Goal: Task Accomplishment & Management: Use online tool/utility

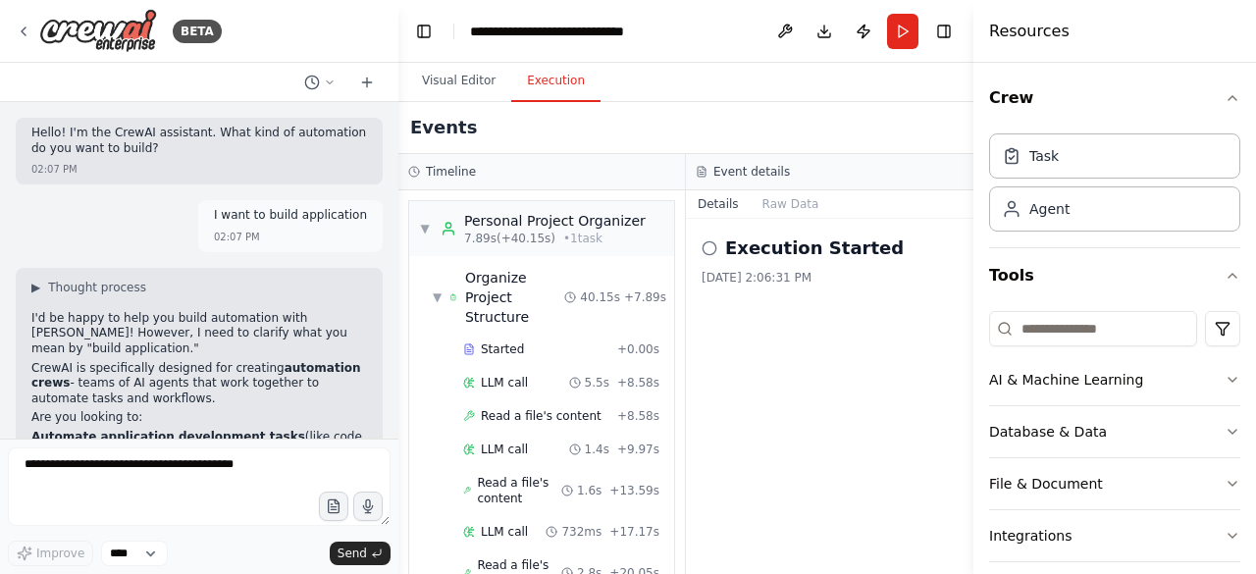
scroll to position [1167, 0]
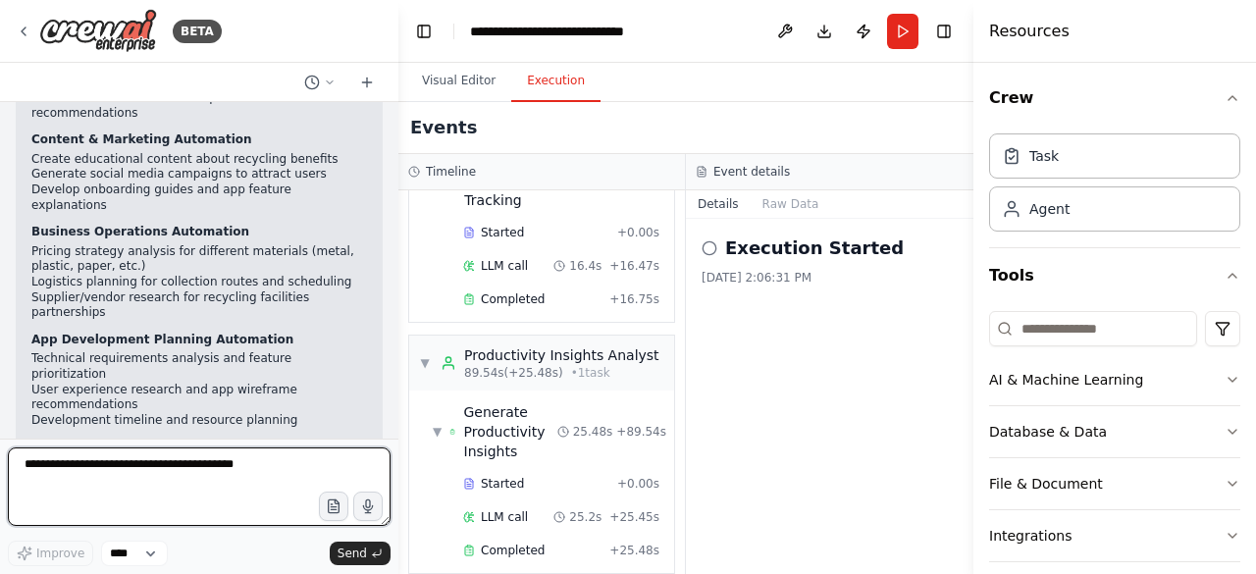
click at [150, 501] on textarea at bounding box center [199, 487] width 383 height 79
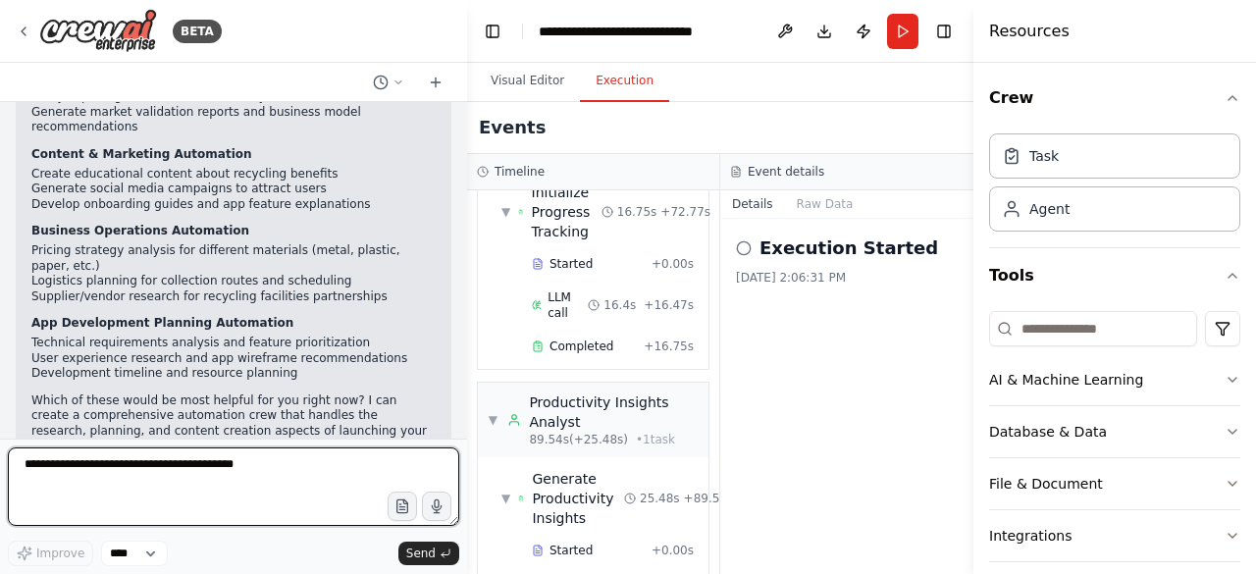
scroll to position [1411, 0]
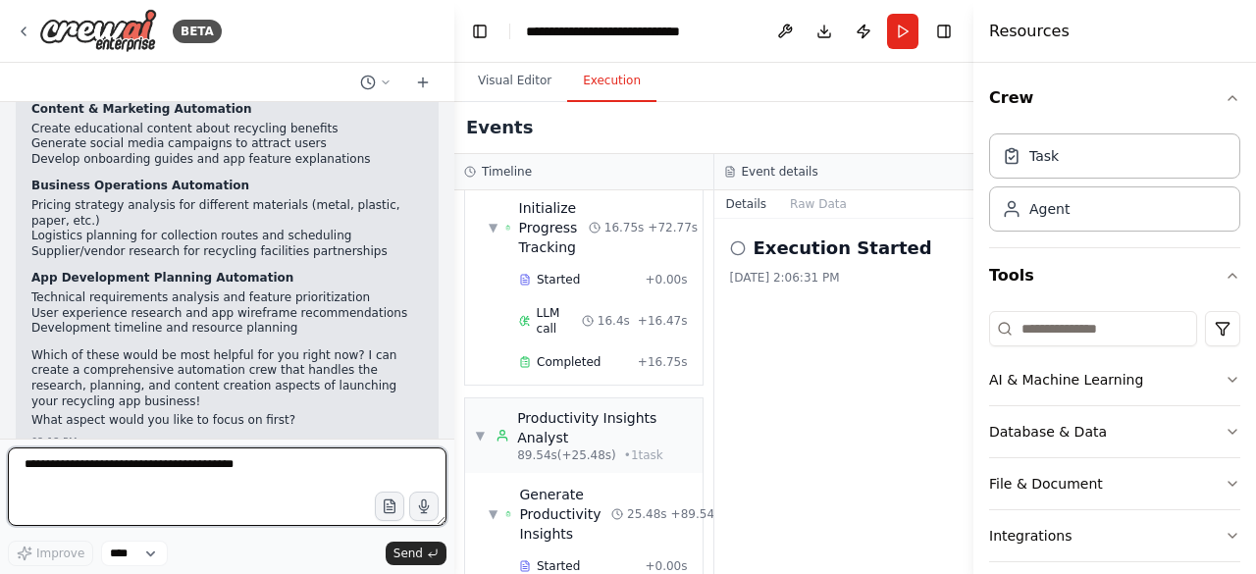
drag, startPoint x: 397, startPoint y: 43, endPoint x: 454, endPoint y: 54, distance: 58.9
click at [454, 54] on div "BETA Hello! I'm the CrewAI assistant. What kind of automation do you want to bu…" at bounding box center [628, 287] width 1256 height 574
click at [190, 480] on textarea at bounding box center [227, 487] width 439 height 79
type textarea "**********"
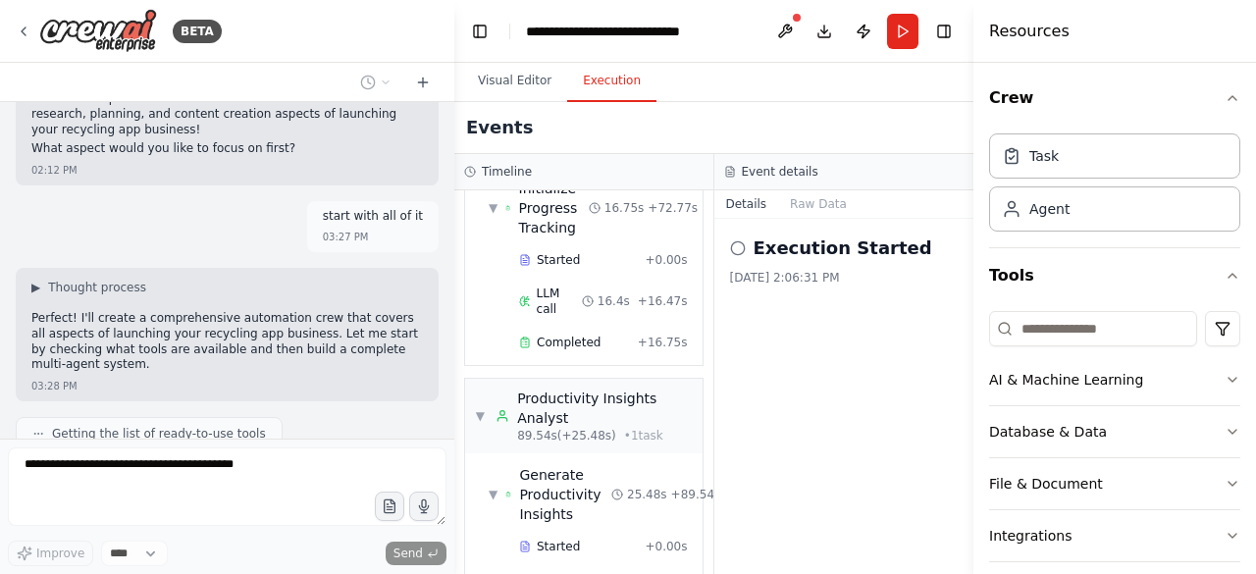
scroll to position [2277, 0]
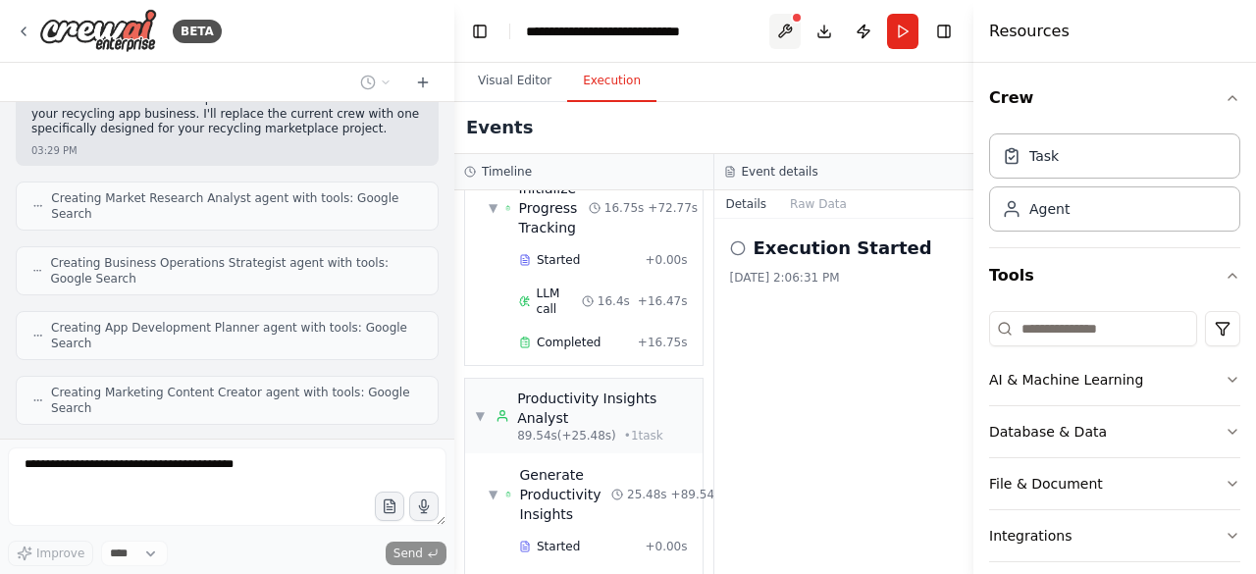
click at [788, 27] on button at bounding box center [785, 31] width 31 height 35
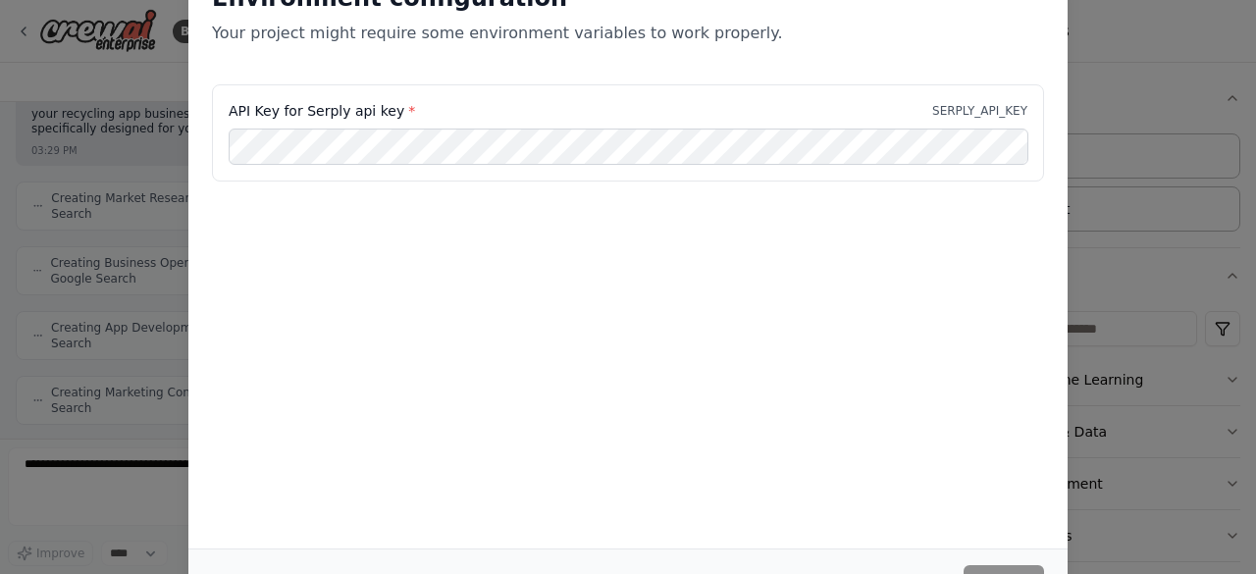
click at [1123, 76] on div "Environment configuration Your project might require some environment variables…" at bounding box center [628, 287] width 1256 height 574
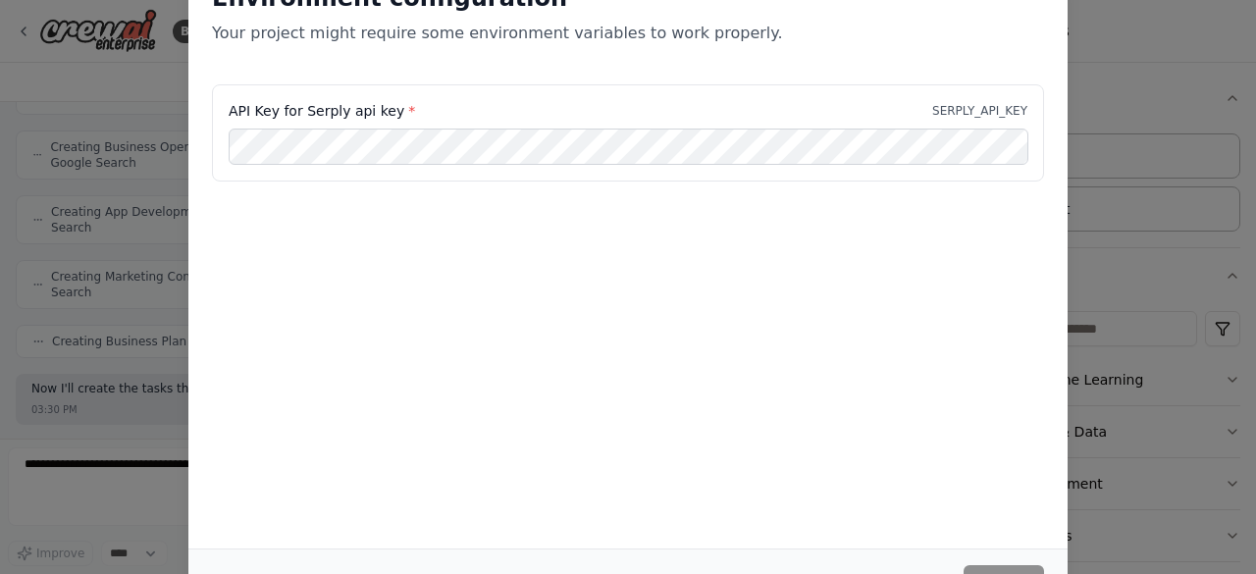
scroll to position [2409, 0]
click at [168, 199] on div "Environment configuration Your project might require some environment variables…" at bounding box center [628, 287] width 1256 height 574
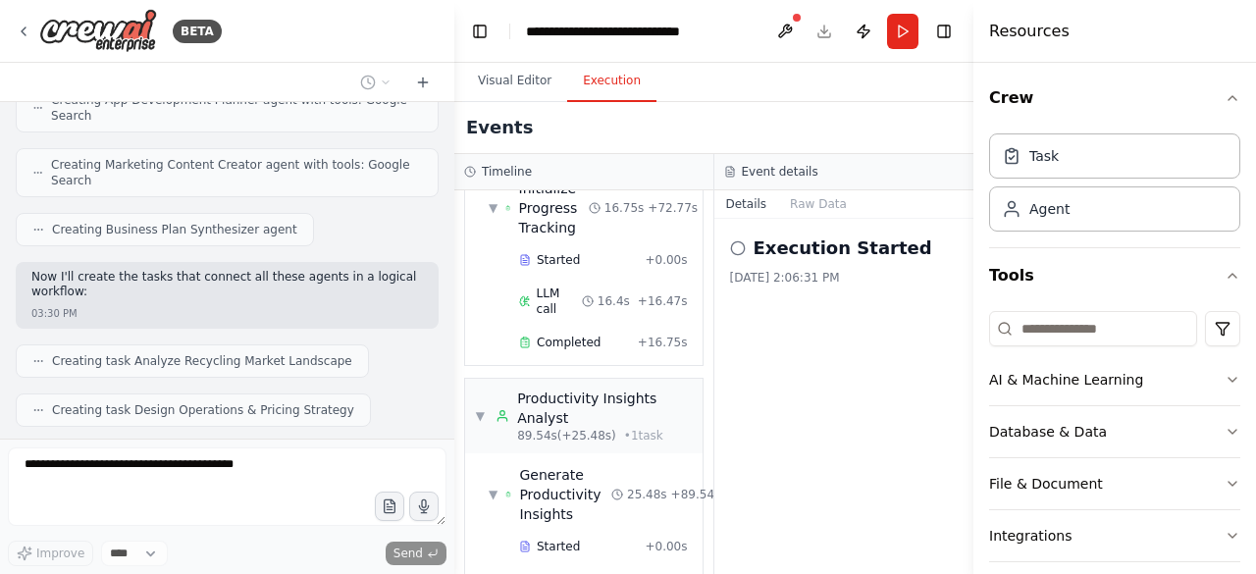
scroll to position [2536, 0]
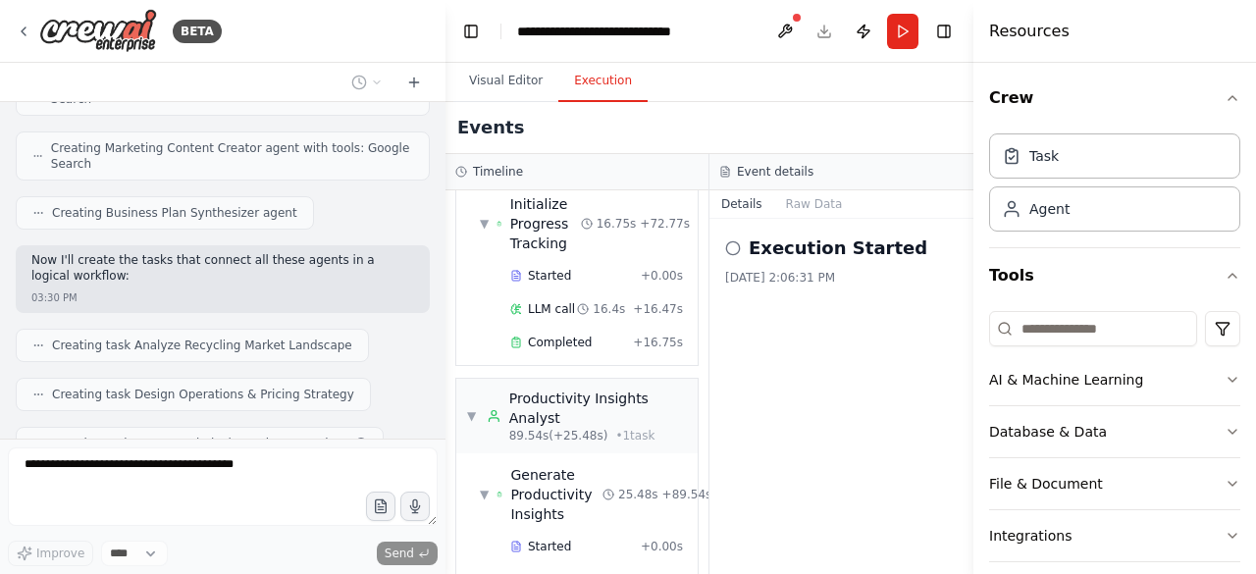
drag, startPoint x: 447, startPoint y: 312, endPoint x: 446, endPoint y: 302, distance: 9.9
click at [446, 302] on div "BETA Hello! I'm the CrewAI assistant. What kind of automation do you want to bu…" at bounding box center [628, 287] width 1256 height 574
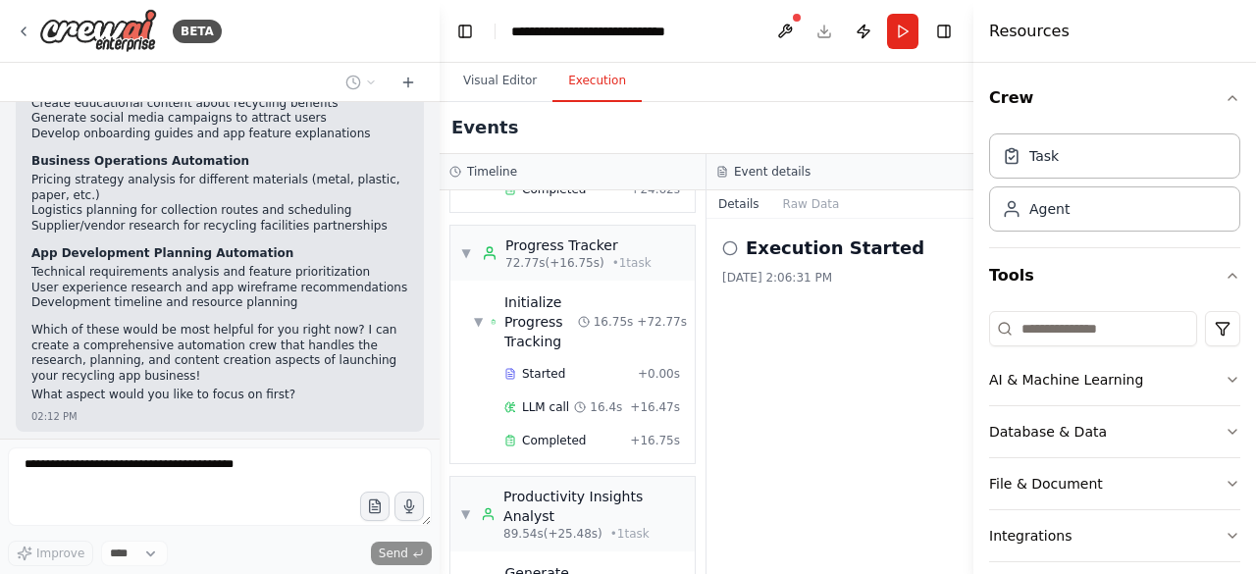
scroll to position [1249, 0]
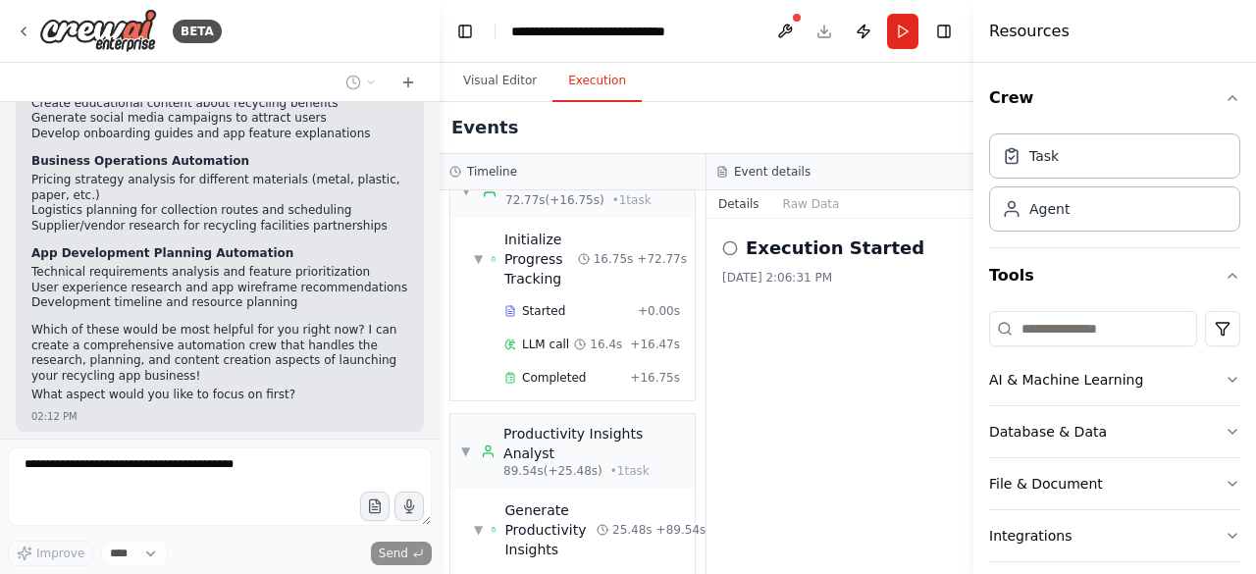
drag, startPoint x: 438, startPoint y: 286, endPoint x: 440, endPoint y: 329, distance: 43.2
click at [440, 329] on div "BETA Hello! I'm the CrewAI assistant. What kind of automation do you want to bu…" at bounding box center [628, 287] width 1256 height 574
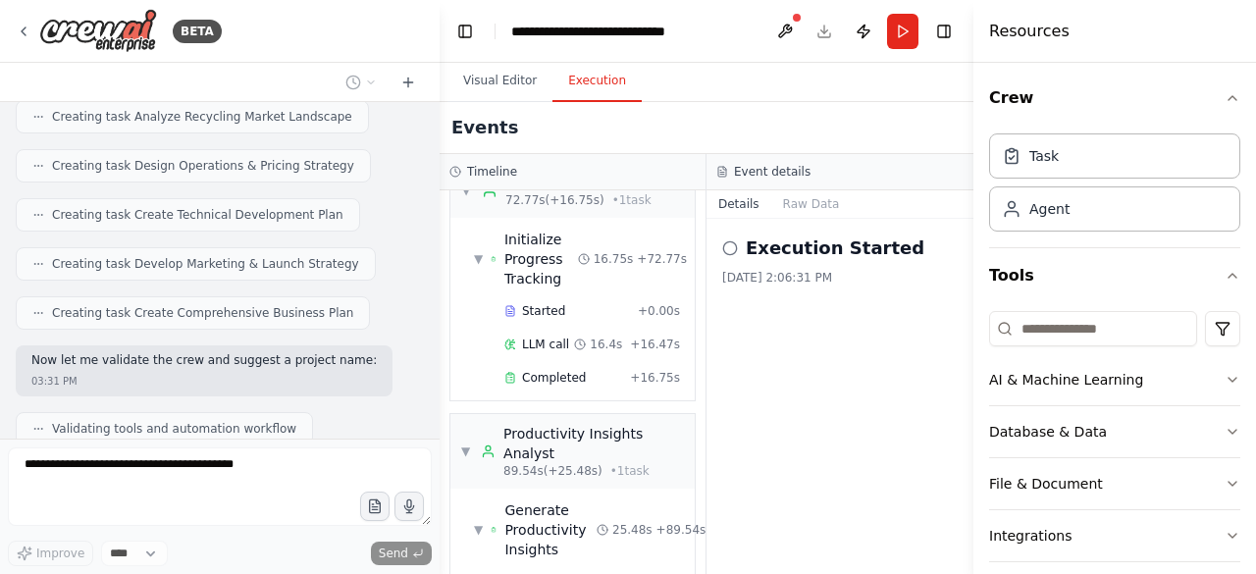
scroll to position [2811, 0]
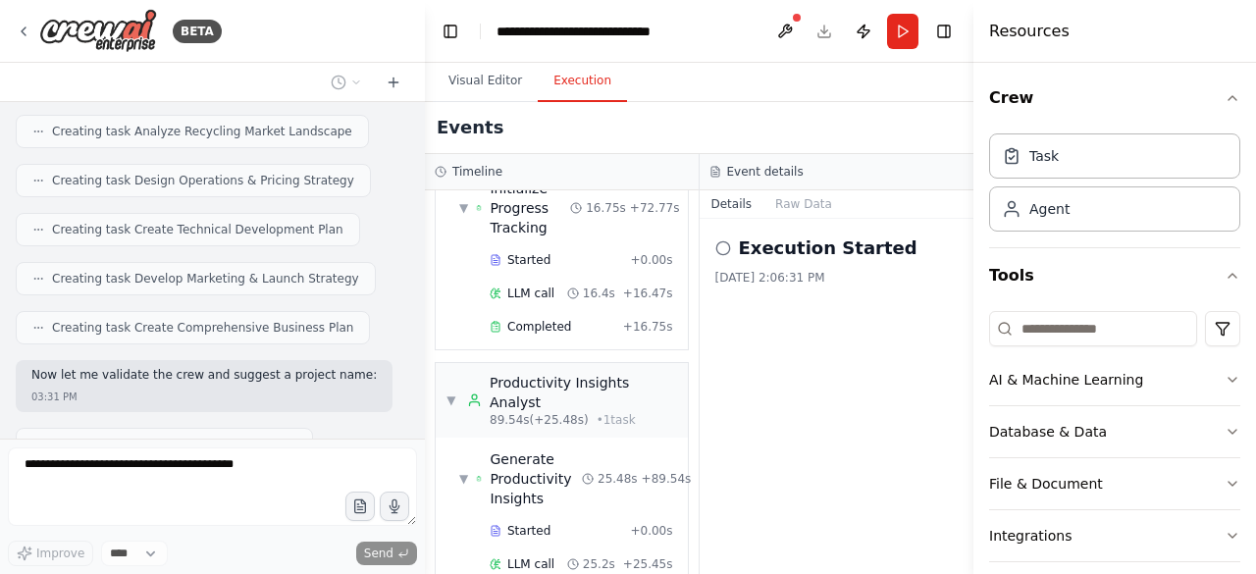
drag, startPoint x: 432, startPoint y: 415, endPoint x: 425, endPoint y: 378, distance: 37.9
click at [425, 378] on div "BETA Hello! I'm the CrewAI assistant. What kind of automation do you want to bu…" at bounding box center [628, 287] width 1256 height 574
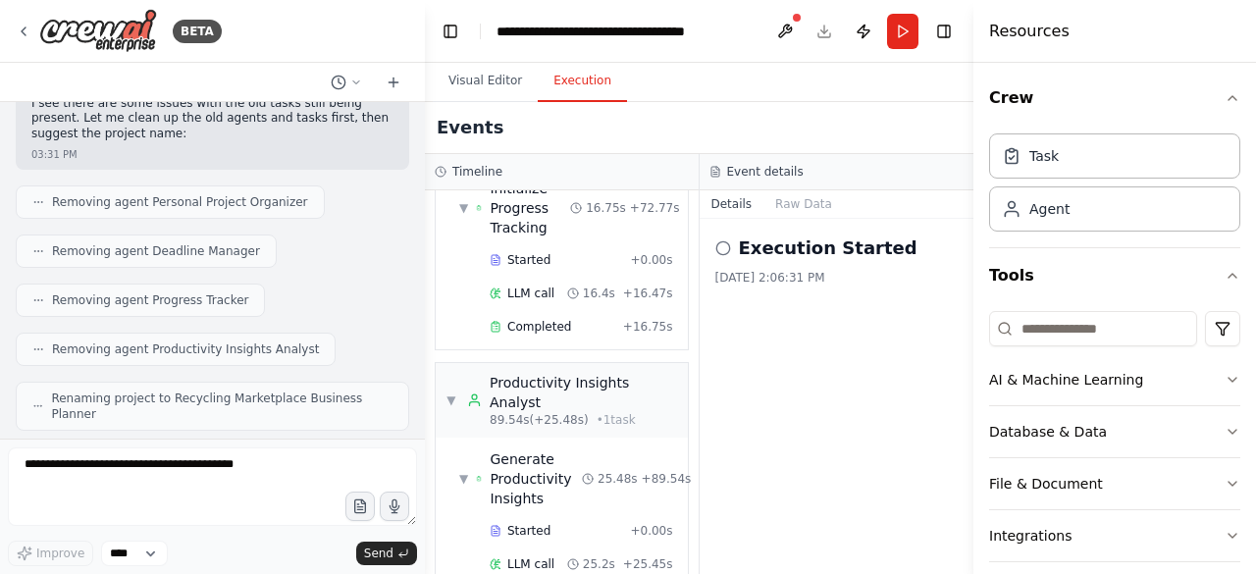
scroll to position [3316, 0]
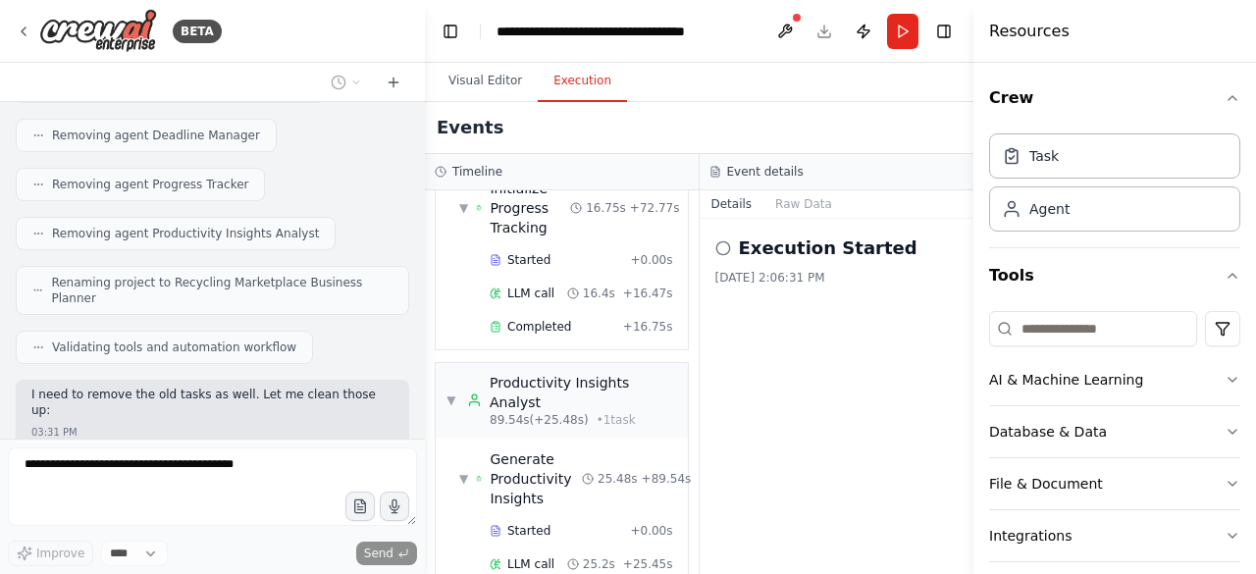
click at [858, 327] on div "Execution Started [DATE] 2:06:31 PM" at bounding box center [837, 396] width 275 height 355
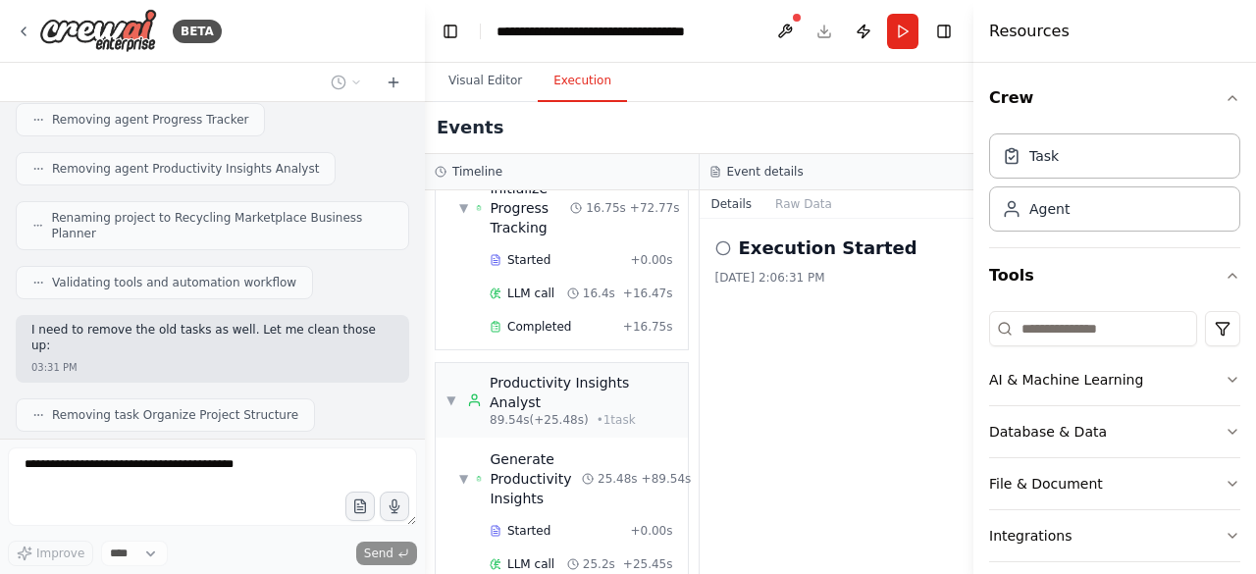
scroll to position [3377, 0]
drag, startPoint x: 209, startPoint y: 251, endPoint x: 230, endPoint y: 299, distance: 52.3
click at [230, 299] on div "Hello! I'm the CrewAI assistant. What kind of automation do you want to build? …" at bounding box center [212, 270] width 425 height 337
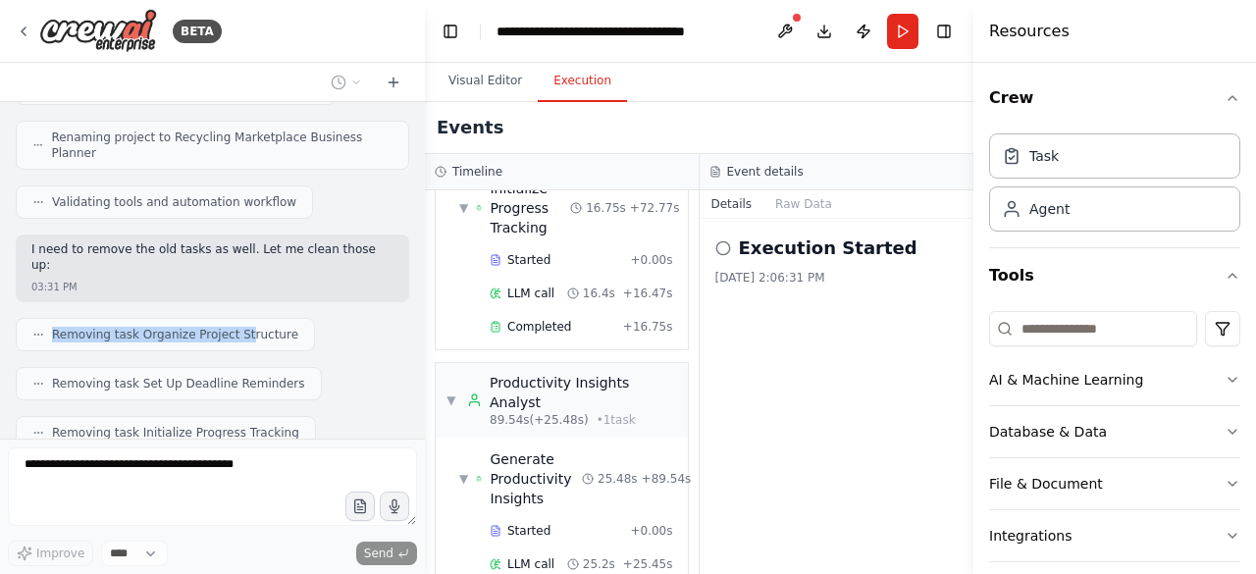
click at [418, 407] on div at bounding box center [421, 287] width 8 height 574
click at [385, 514] on div "Thinking..." at bounding box center [213, 531] width 394 height 35
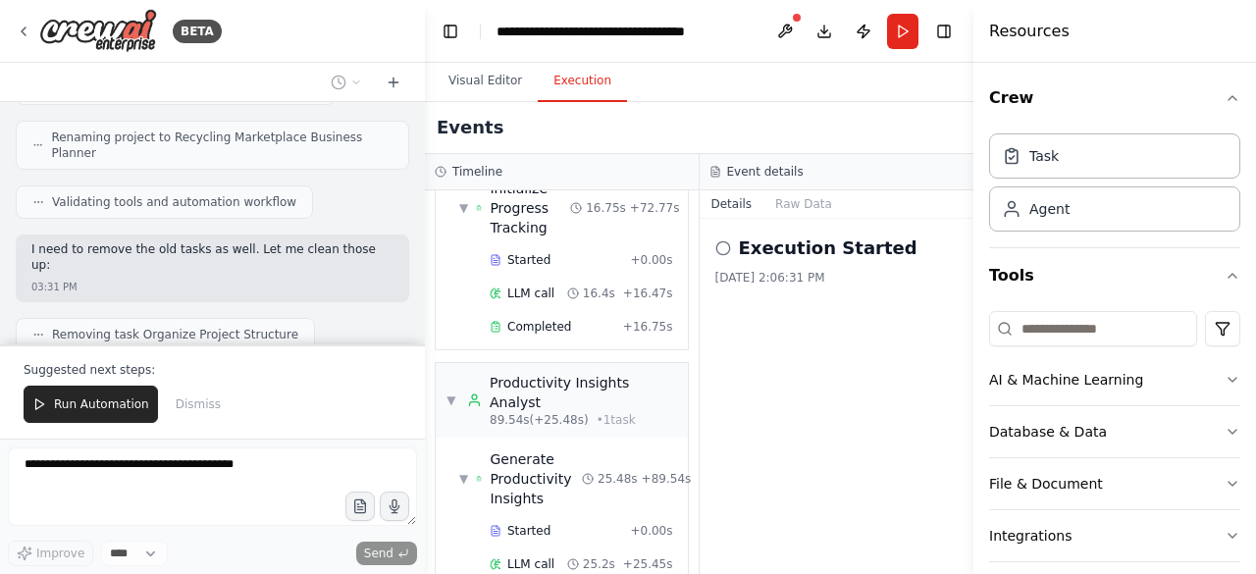
scroll to position [3554, 0]
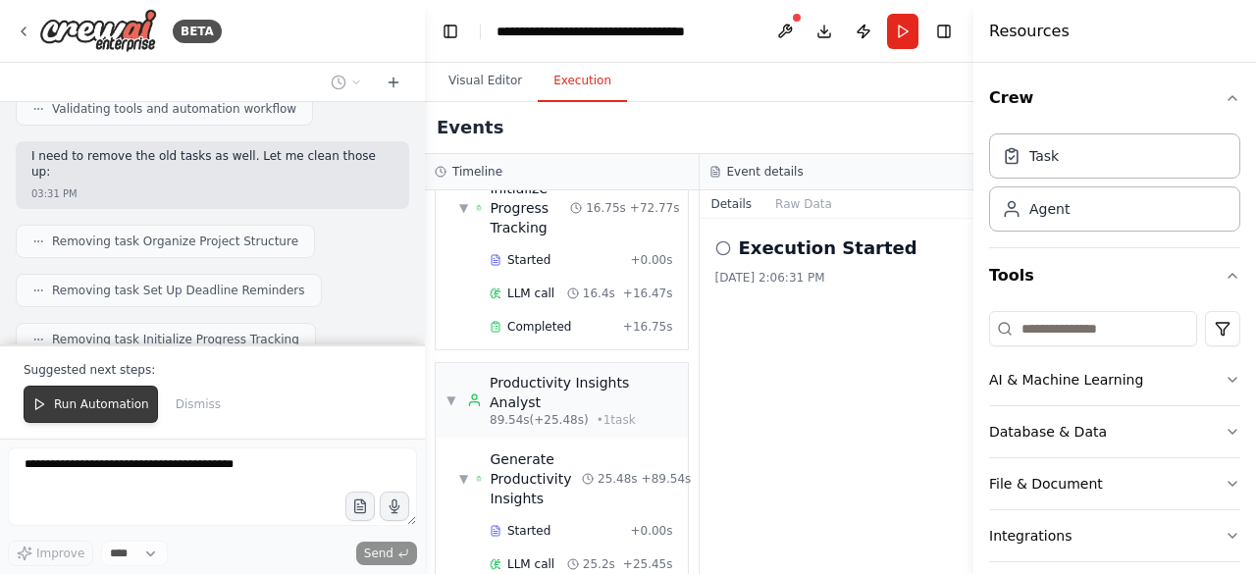
click at [101, 417] on button "Run Automation" at bounding box center [91, 404] width 134 height 37
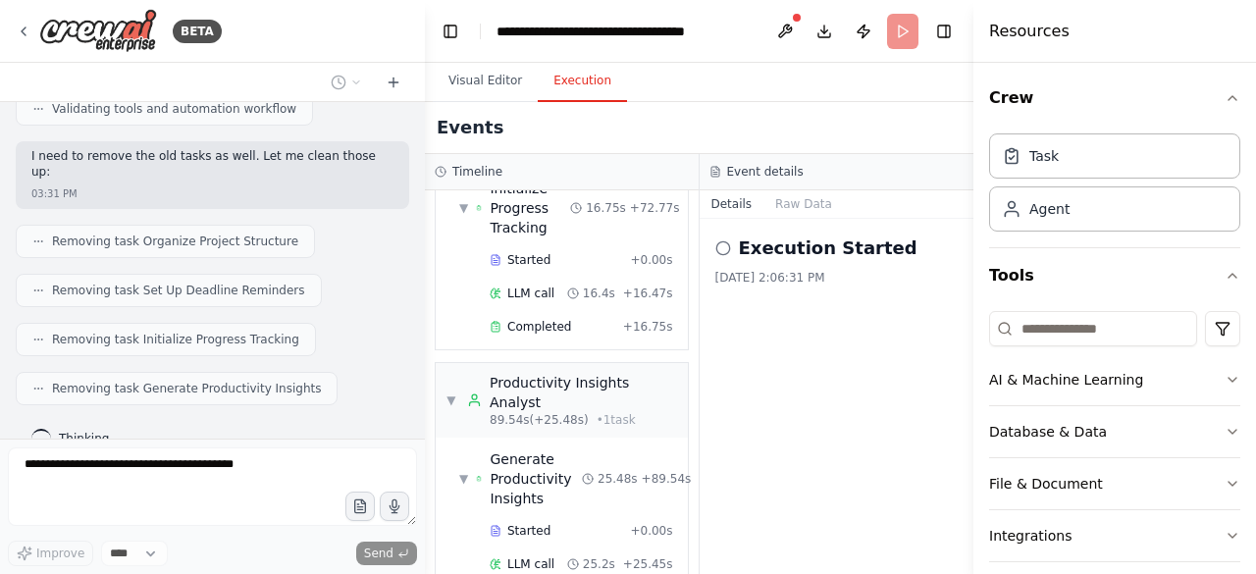
scroll to position [3461, 0]
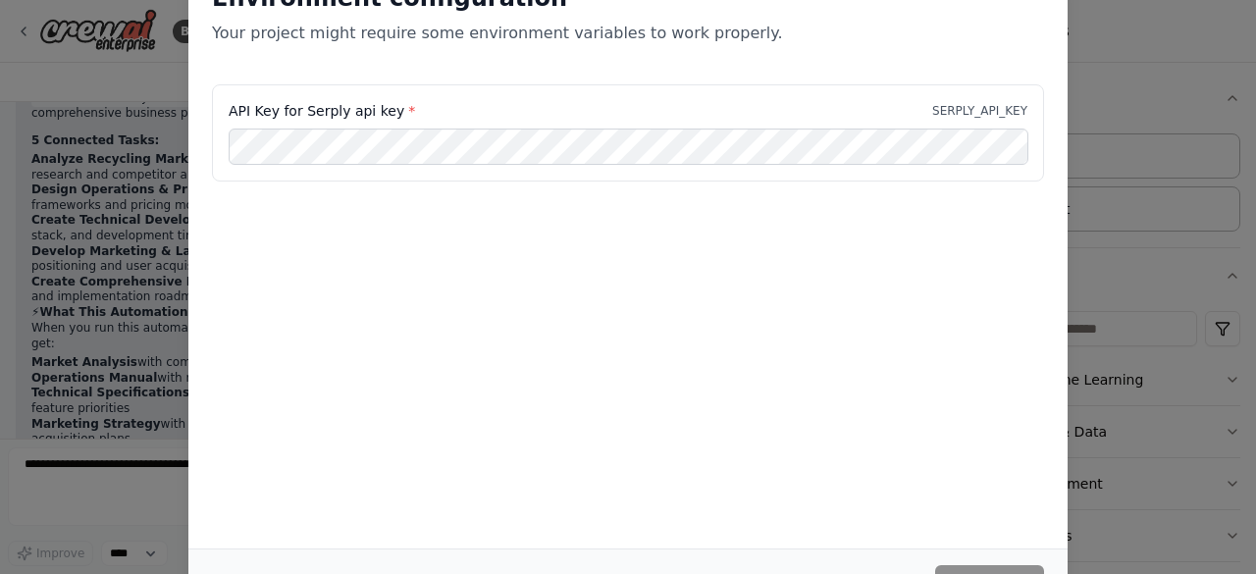
click at [88, 354] on div "Environment configuration Your project might require some environment variables…" at bounding box center [628, 287] width 1256 height 574
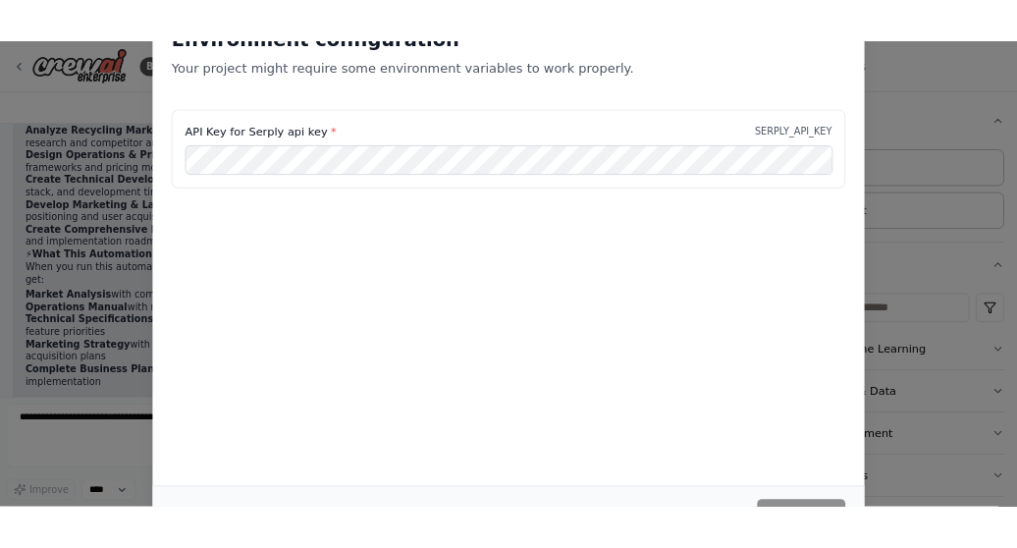
scroll to position [4166, 0]
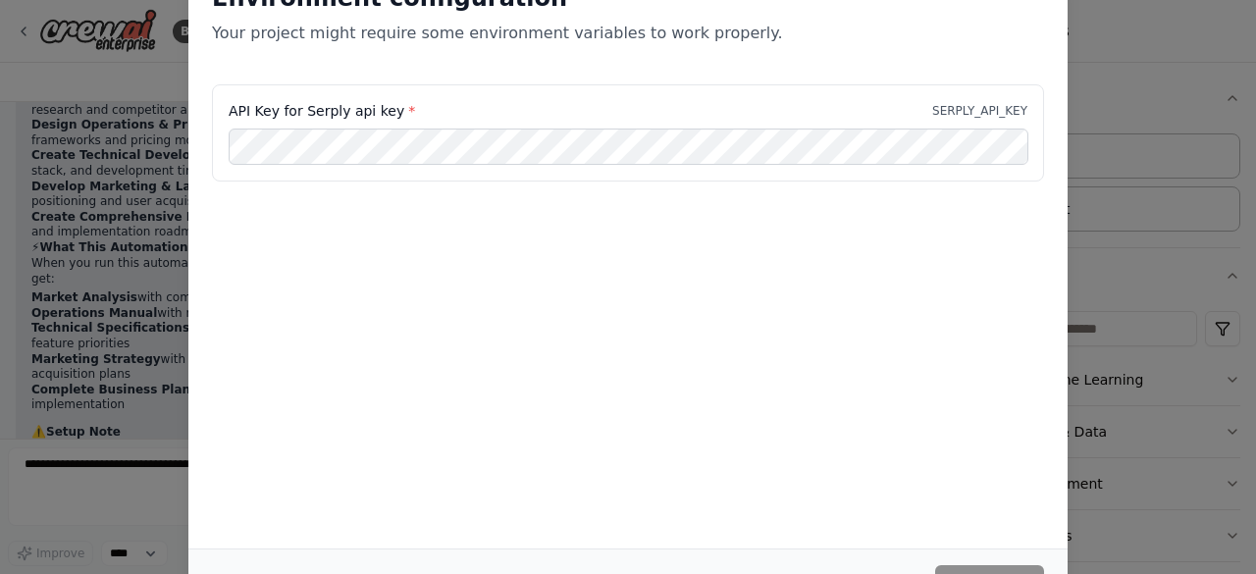
click at [278, 305] on div "Environment configuration Your project might require some environment variables…" at bounding box center [627, 254] width 879 height 590
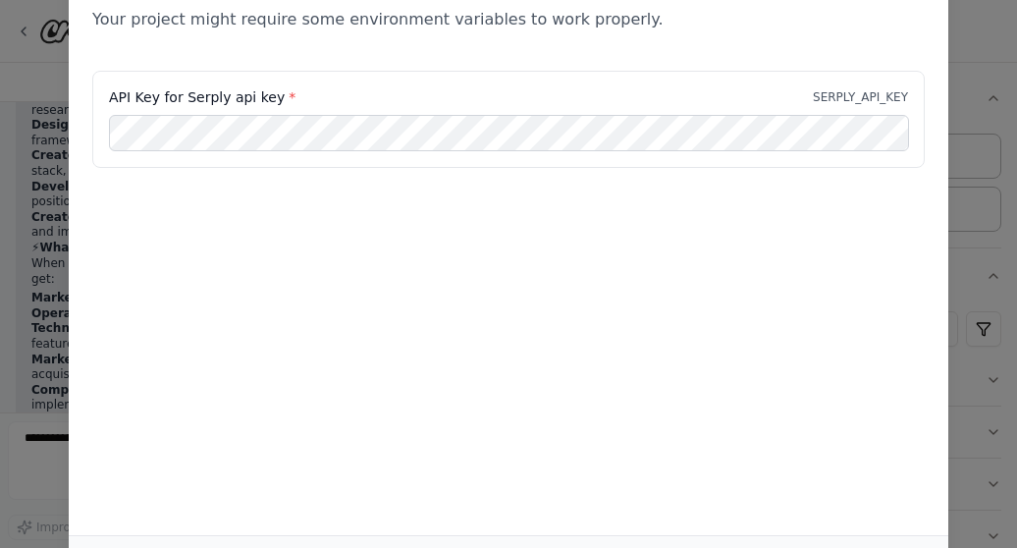
drag, startPoint x: 1007, startPoint y: 160, endPoint x: 1007, endPoint y: 319, distance: 159.0
click at [1007, 319] on div "Environment configuration Your project might require some environment variables…" at bounding box center [508, 274] width 1017 height 548
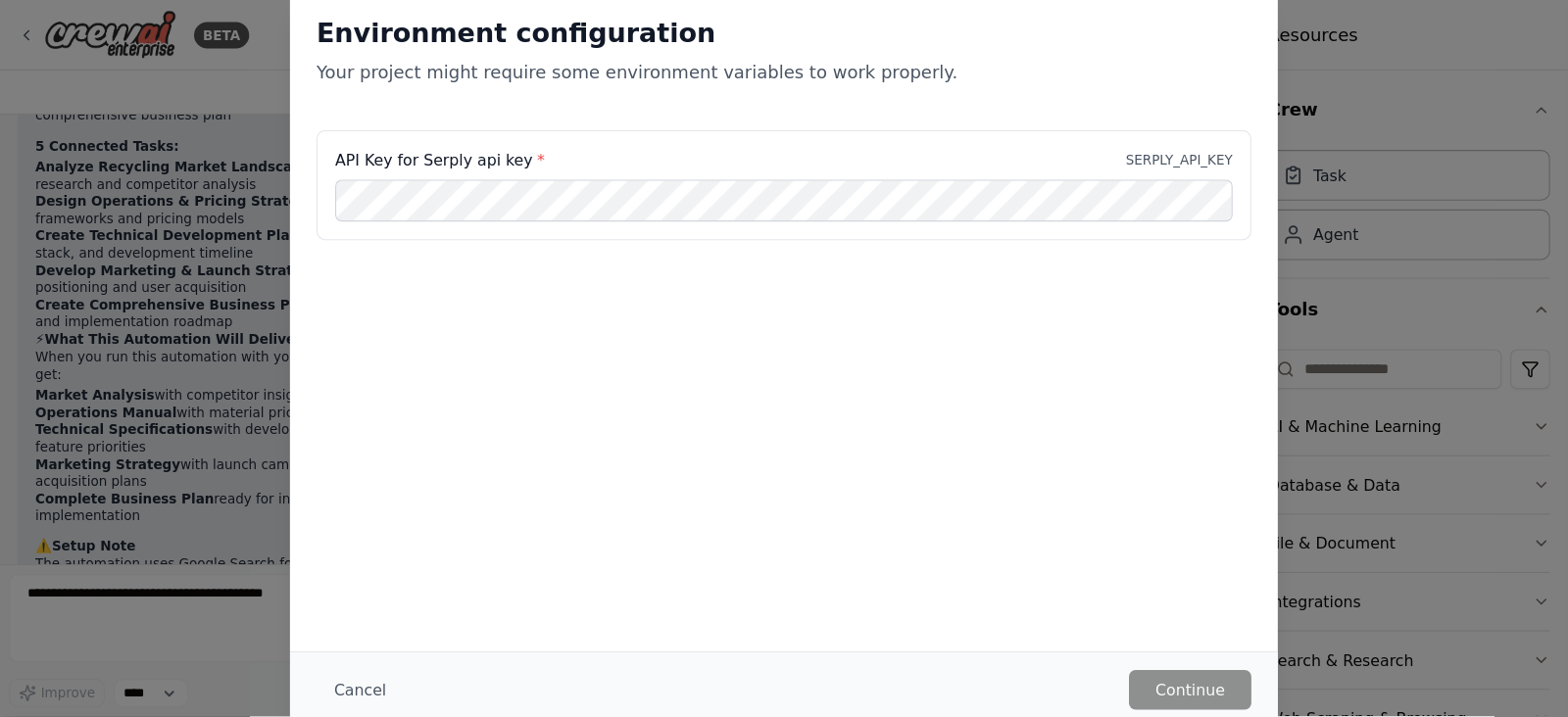
scroll to position [827, 0]
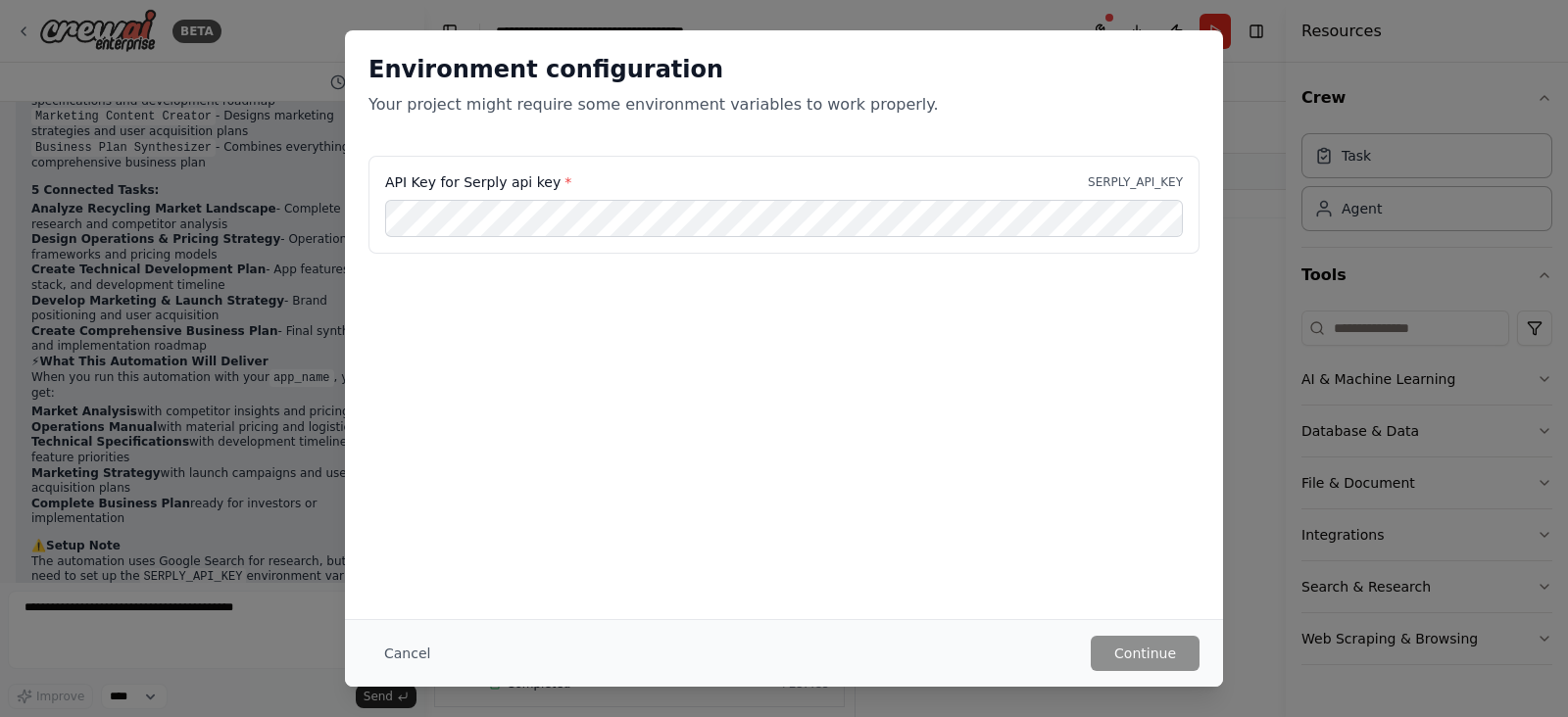
drag, startPoint x: 950, startPoint y: 17, endPoint x: 900, endPoint y: 408, distance: 394.2
click at [900, 408] on div "Environment configuration Your project might require some environment variables…" at bounding box center [783, 325] width 878 height 589
click at [410, 572] on button "Cancel" at bounding box center [407, 653] width 78 height 35
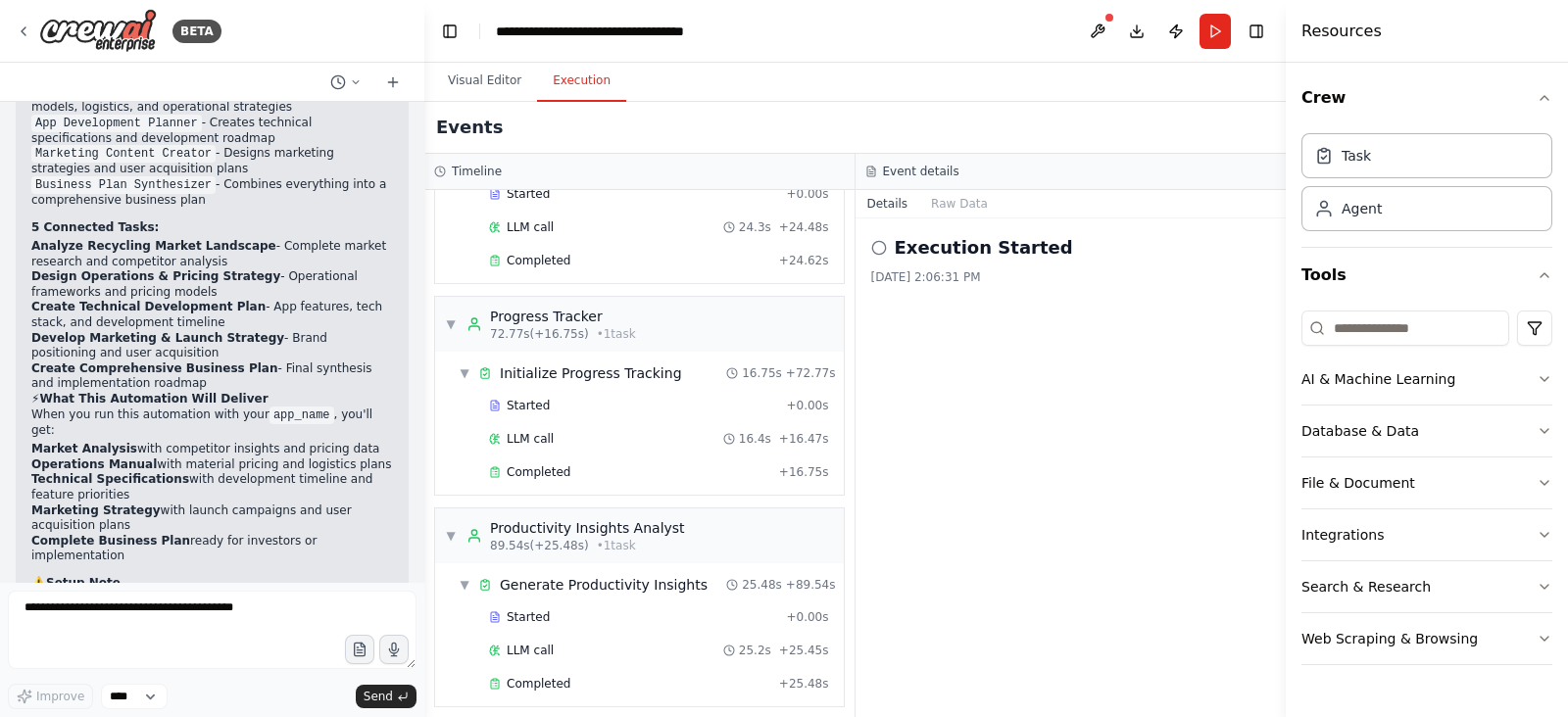
scroll to position [4045, 0]
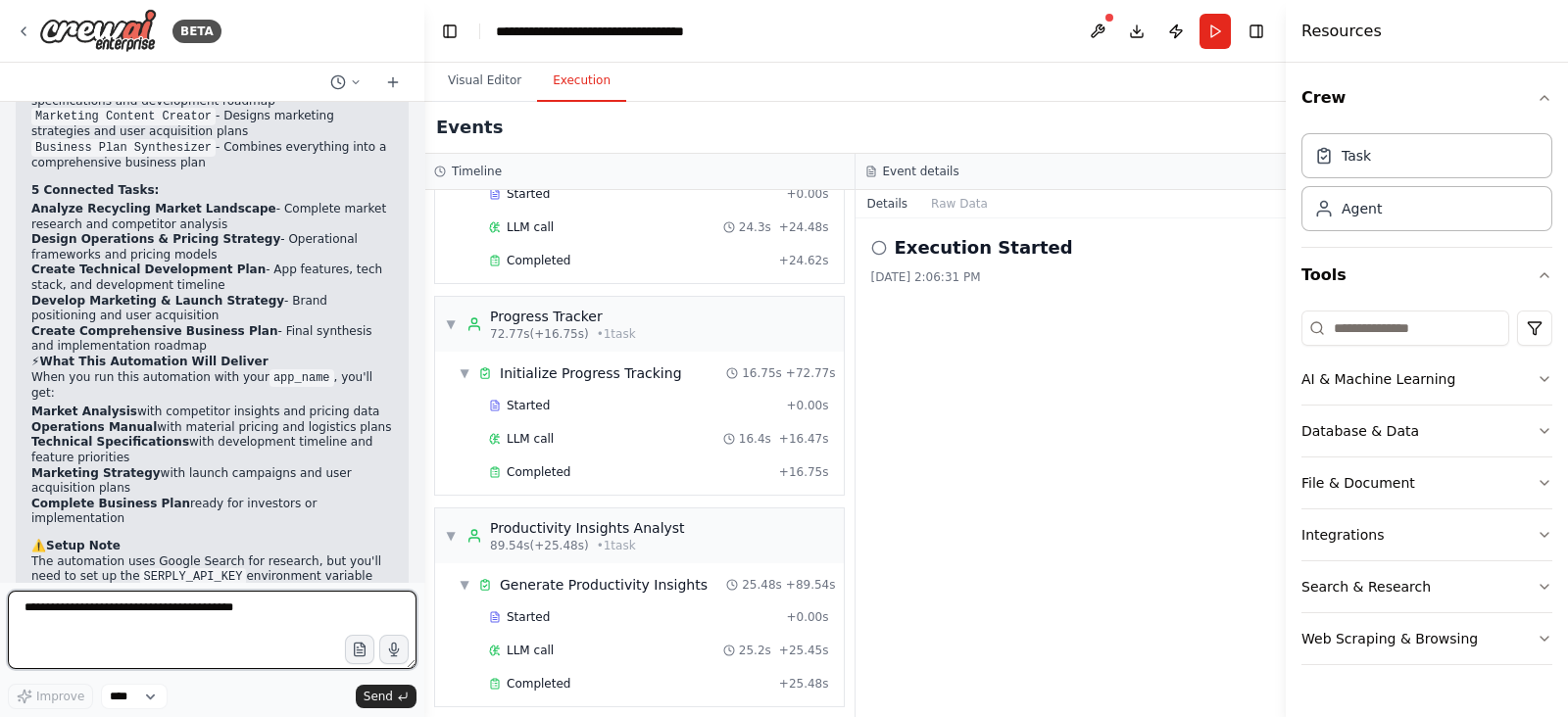
click at [270, 572] on textarea at bounding box center [212, 630] width 408 height 79
type textarea "**********"
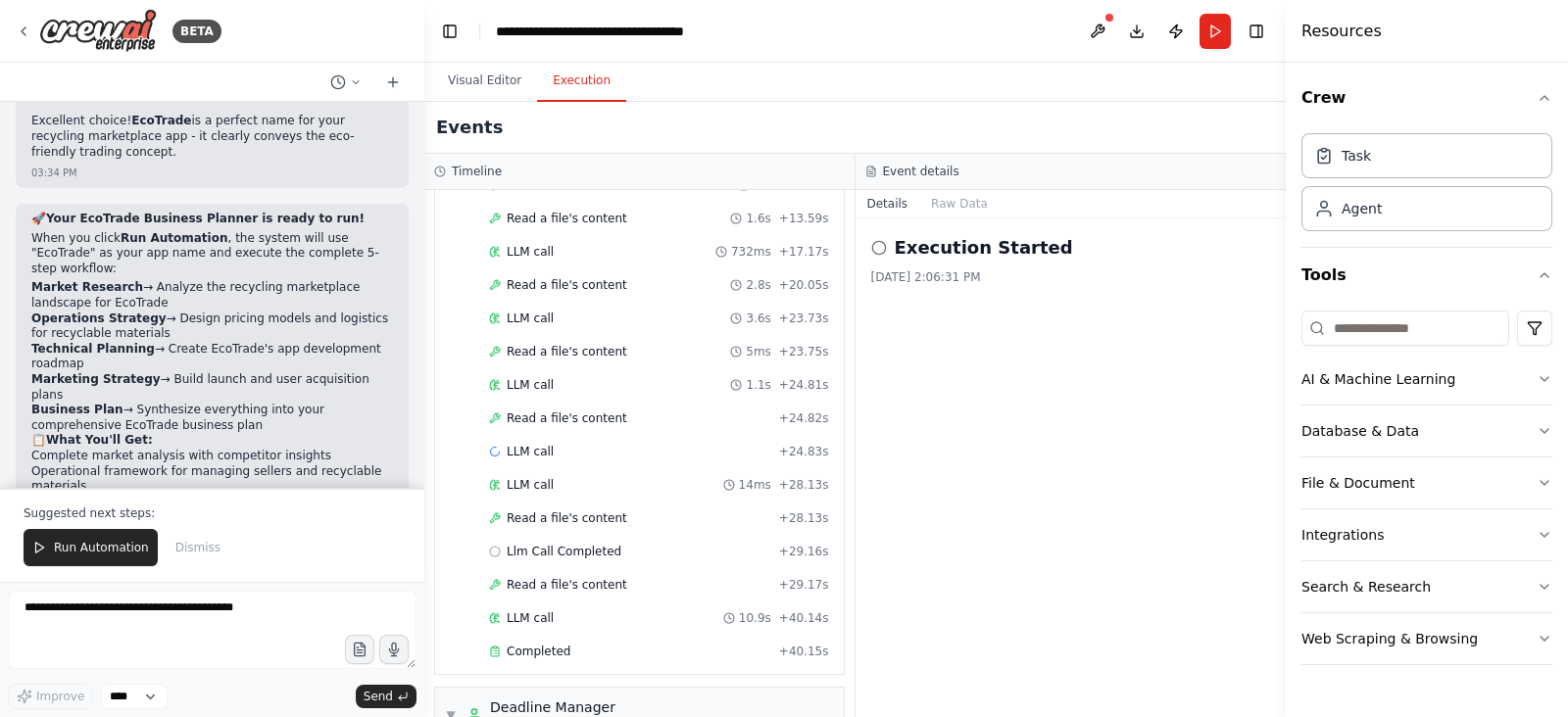
scroll to position [0, 0]
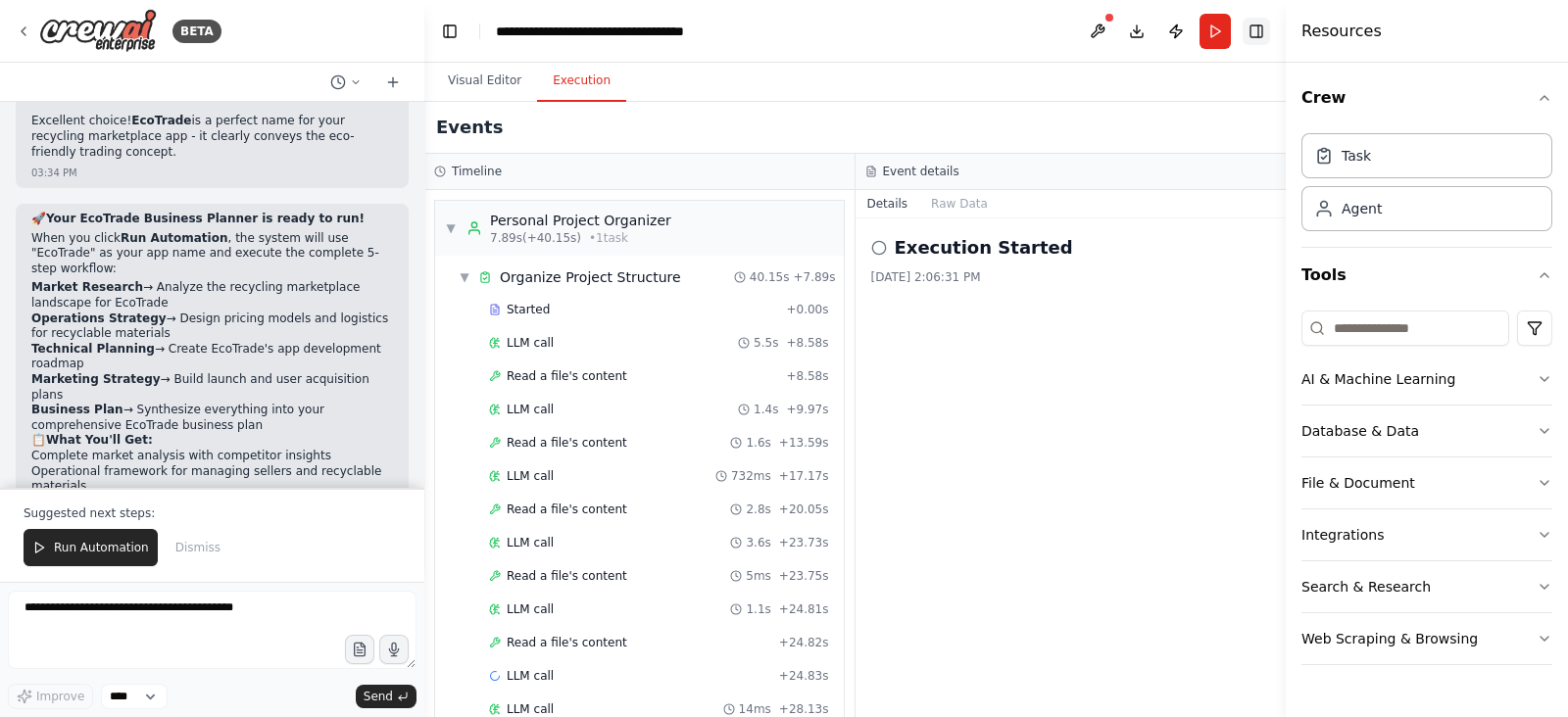
click at [1253, 25] on button "Toggle Right Sidebar" at bounding box center [1256, 31] width 27 height 27
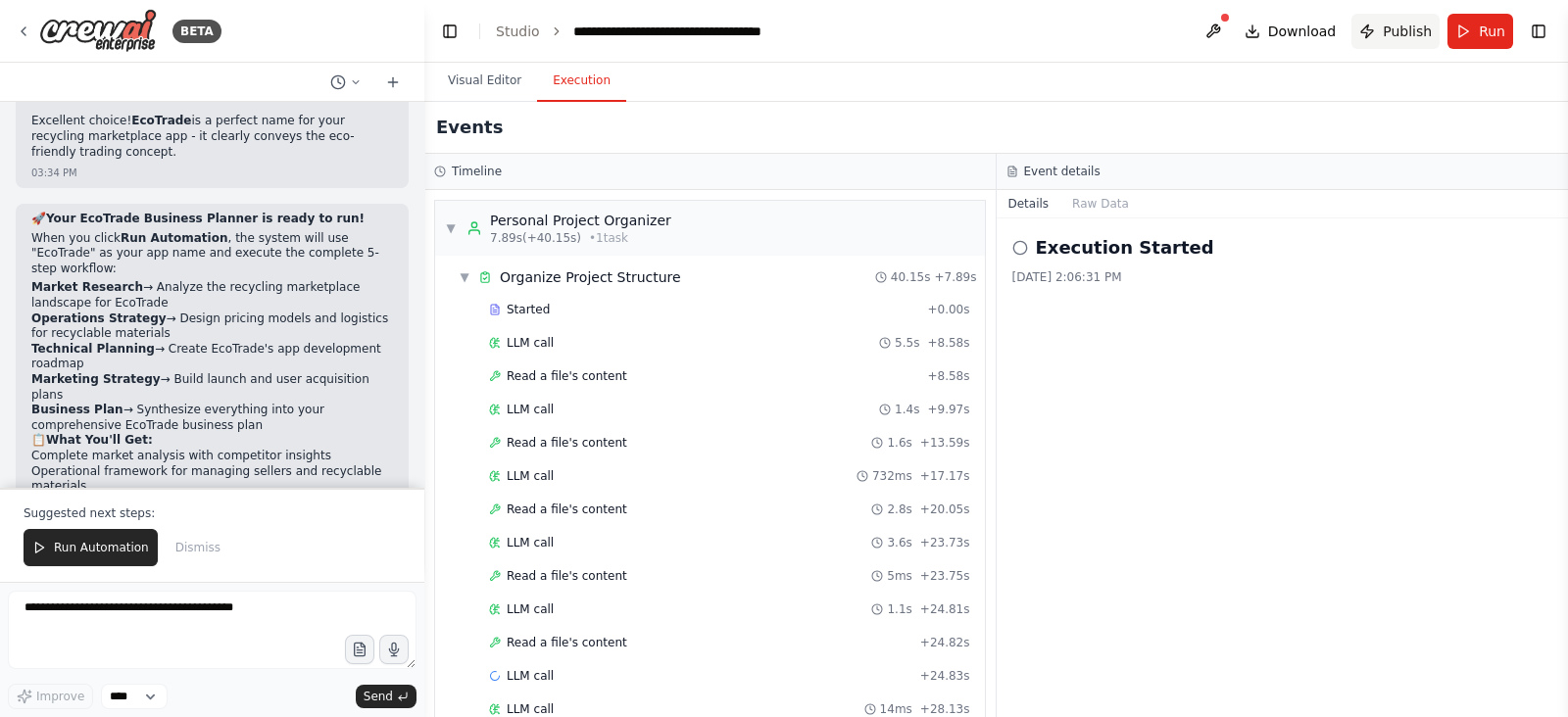
click at [1253, 23] on button "Publish" at bounding box center [1396, 31] width 88 height 35
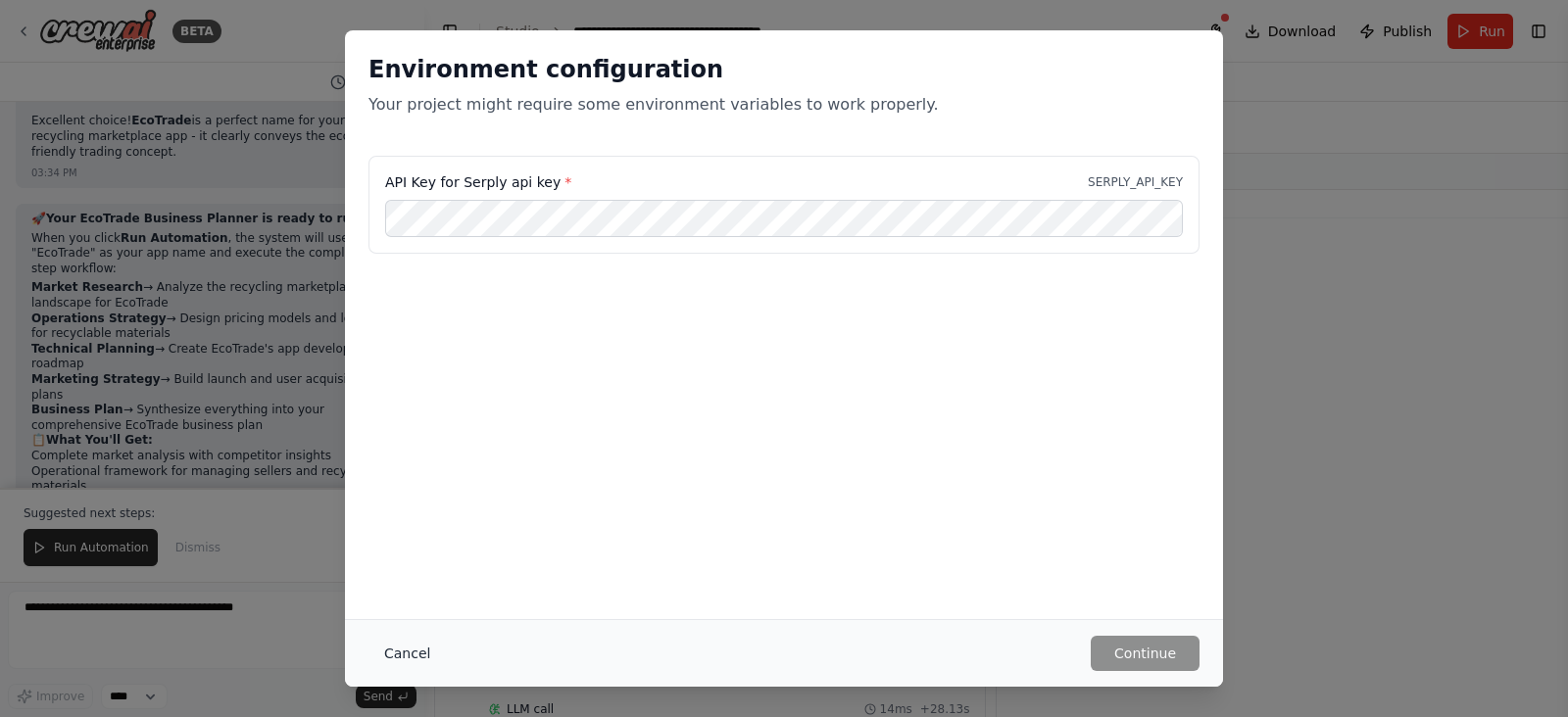
click at [398, 572] on button "Cancel" at bounding box center [407, 653] width 78 height 35
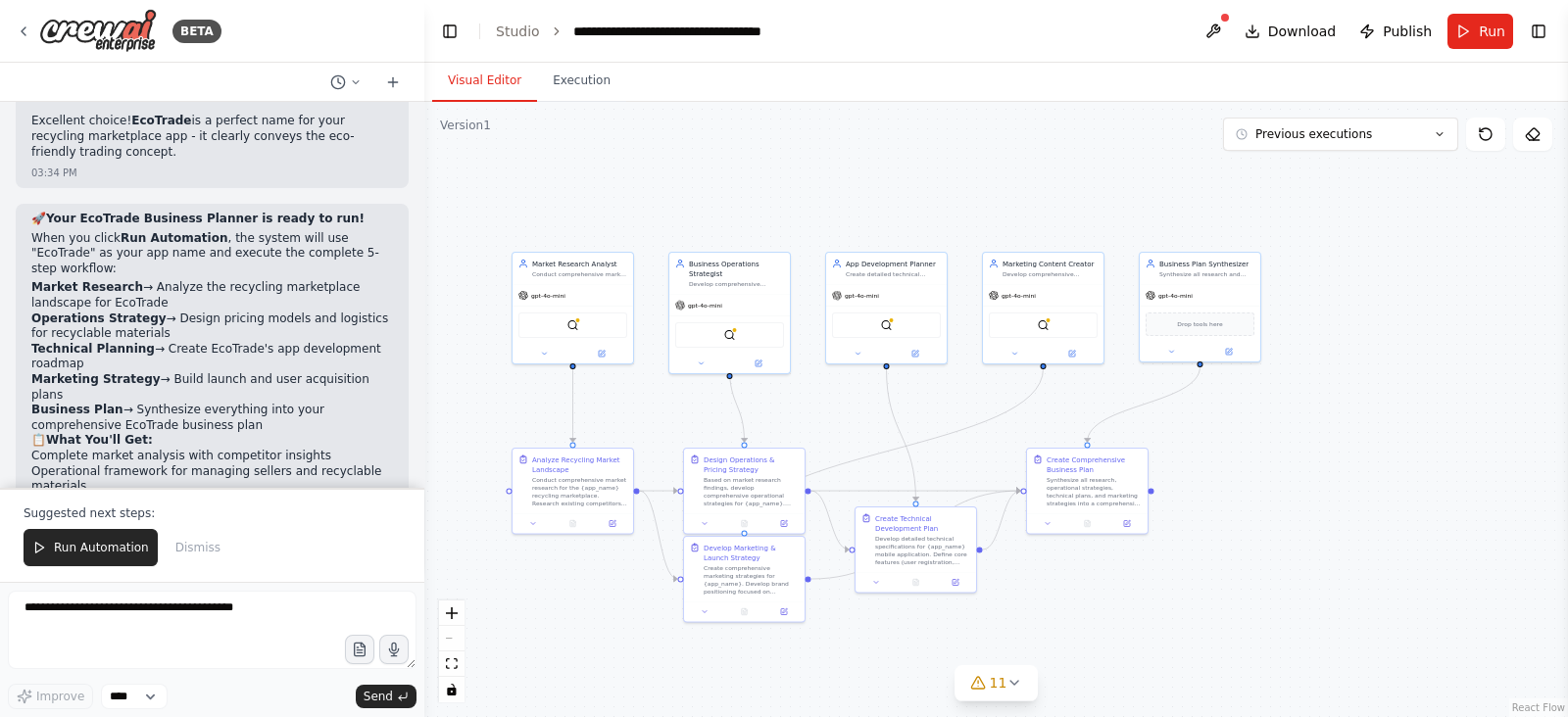
click at [479, 91] on button "Visual Editor" at bounding box center [484, 81] width 105 height 41
click at [1011, 572] on button "11" at bounding box center [997, 683] width 84 height 36
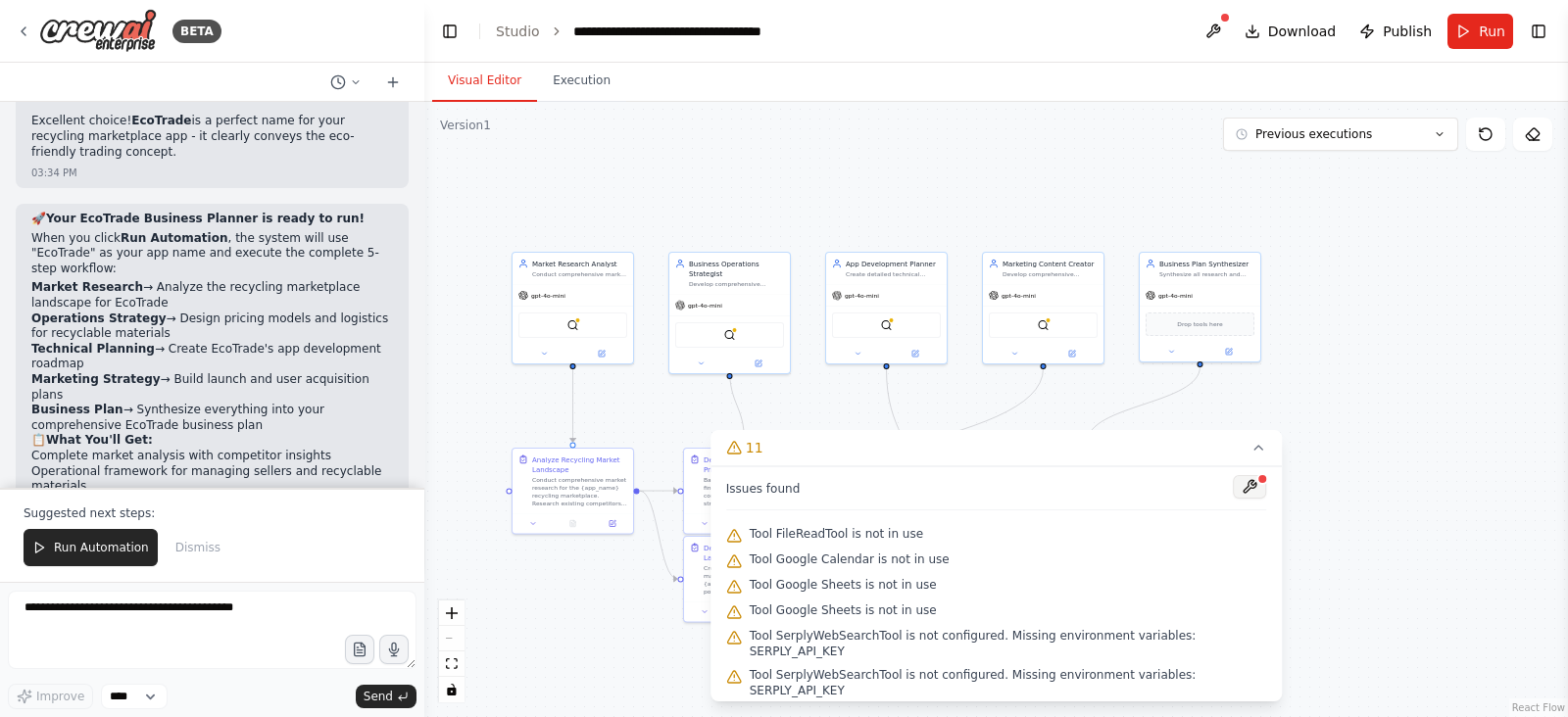
click at [1233, 491] on button at bounding box center [1249, 487] width 33 height 24
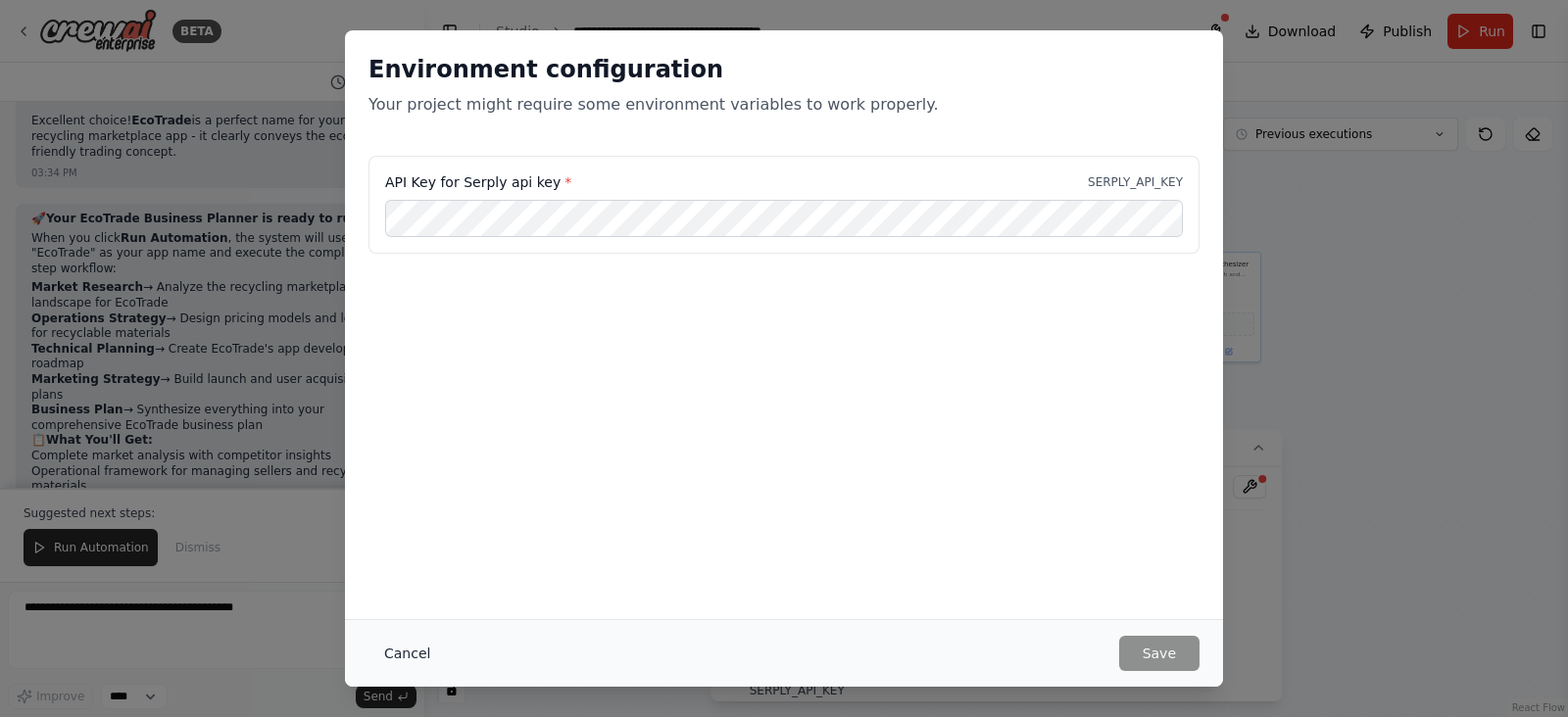
click at [409, 572] on button "Cancel" at bounding box center [407, 653] width 78 height 35
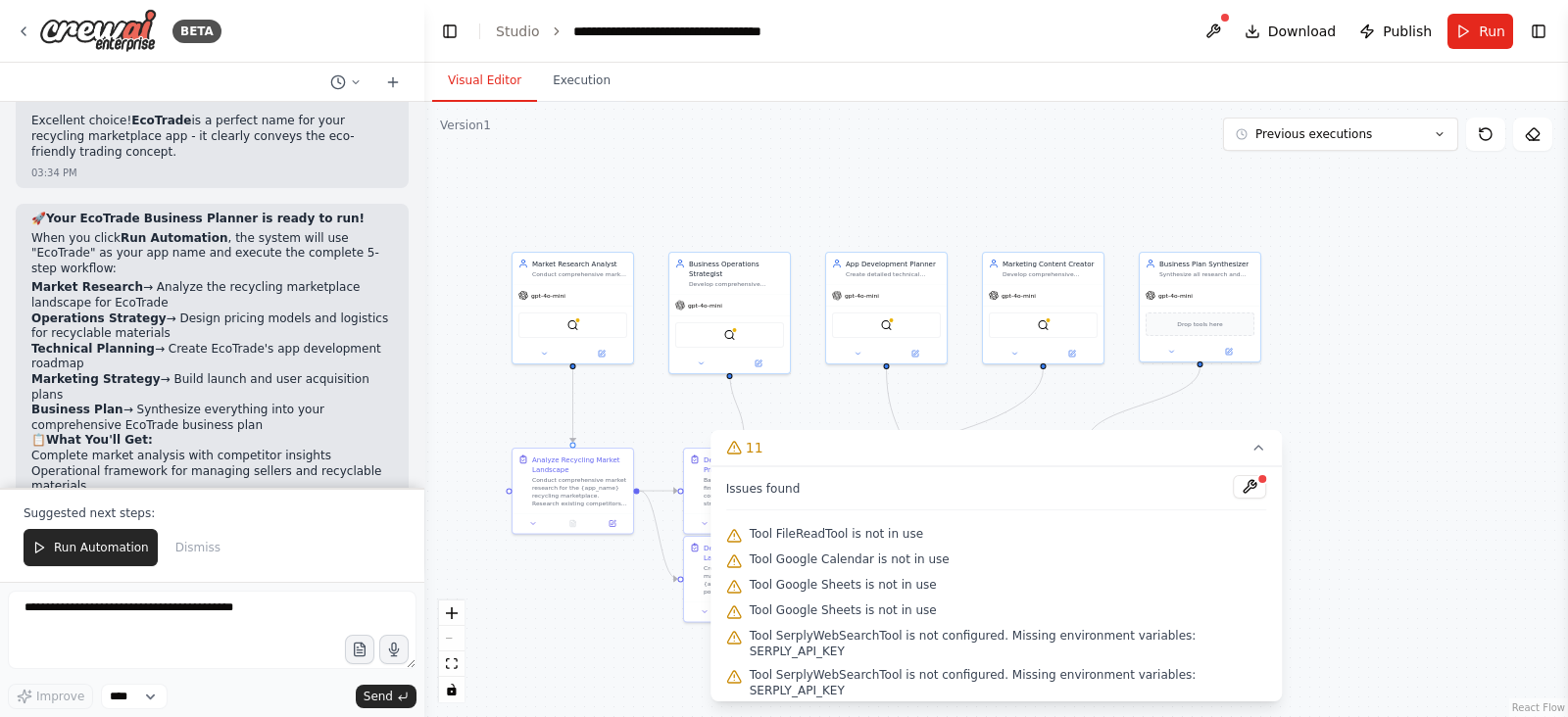
scroll to position [4798, 0]
